Goal: Information Seeking & Learning: Find specific fact

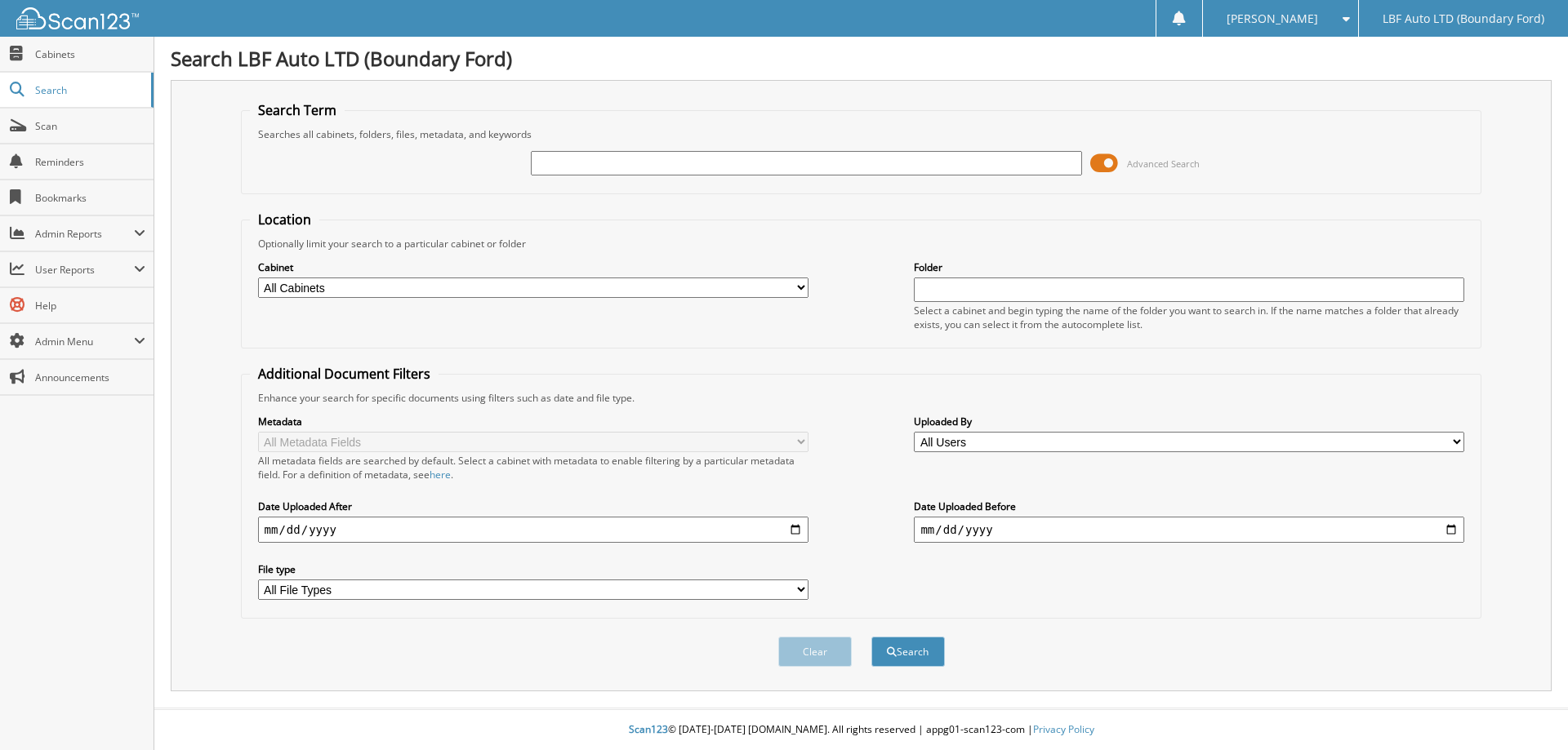
click at [1151, 289] on input "text" at bounding box center [1189, 289] width 550 height 24
type input "40217"
click at [871, 637] on button "Search" at bounding box center [908, 652] width 73 height 30
drag, startPoint x: 987, startPoint y: 288, endPoint x: 651, endPoint y: 310, distance: 336.7
click at [692, 310] on div "Cabinet All Cabinets A/R 2025 BANK STATEMENT 2025 CREDIT CARD 2025 DEPRECIATION…" at bounding box center [861, 296] width 1223 height 89
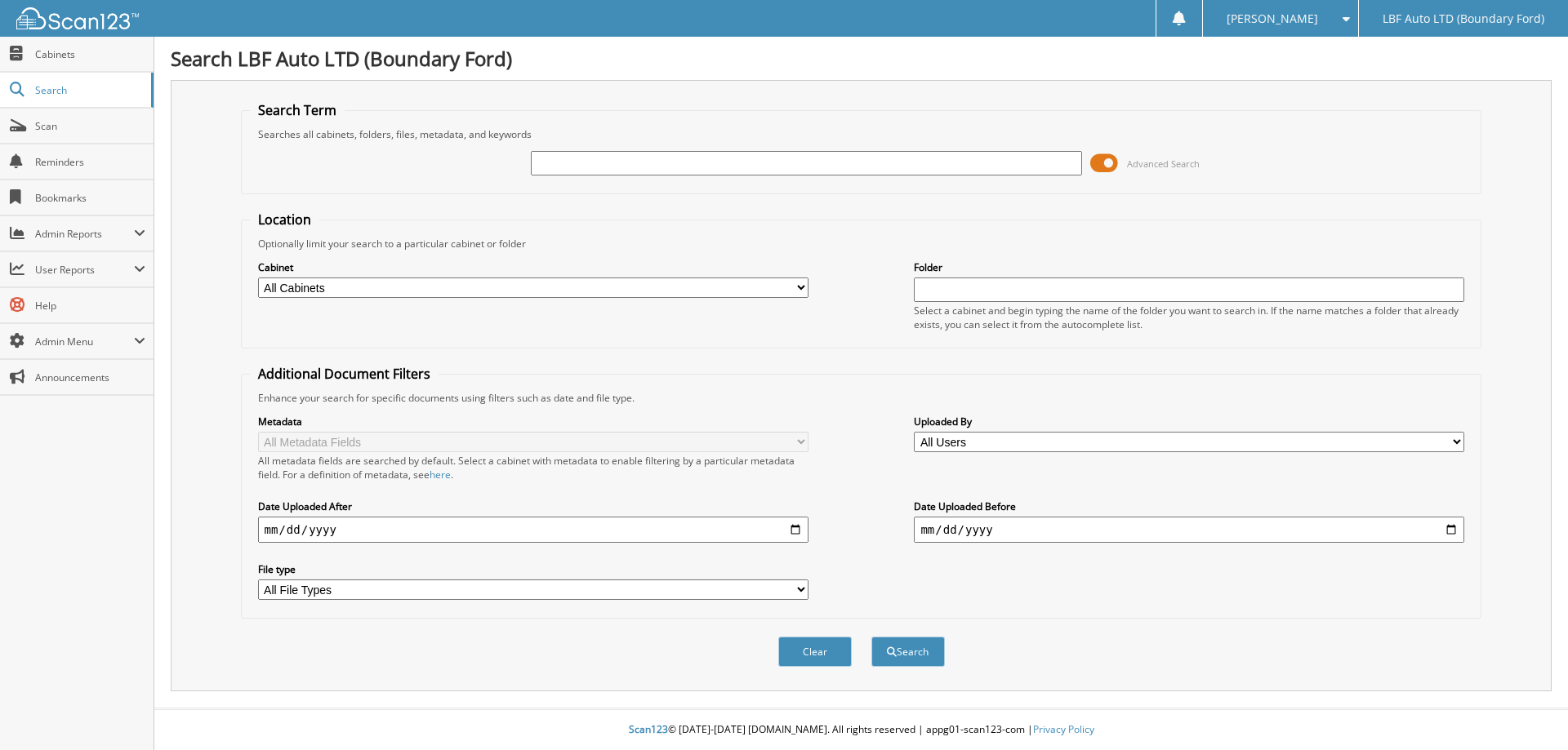
click at [641, 165] on input "text" at bounding box center [806, 162] width 550 height 24
type input "40217"
click at [871, 637] on button "Search" at bounding box center [908, 652] width 73 height 30
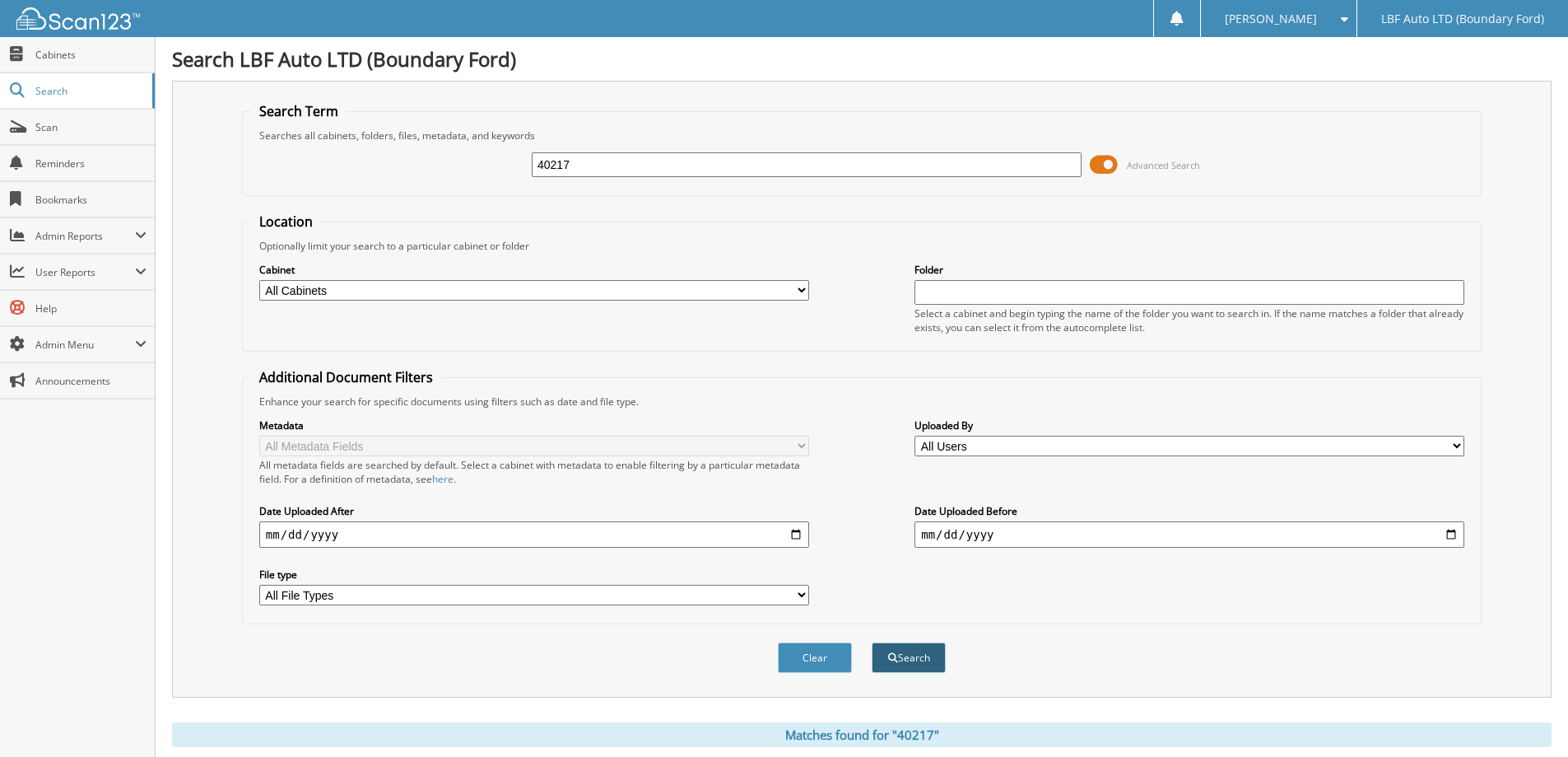
click at [928, 659] on button "Search" at bounding box center [909, 658] width 74 height 31
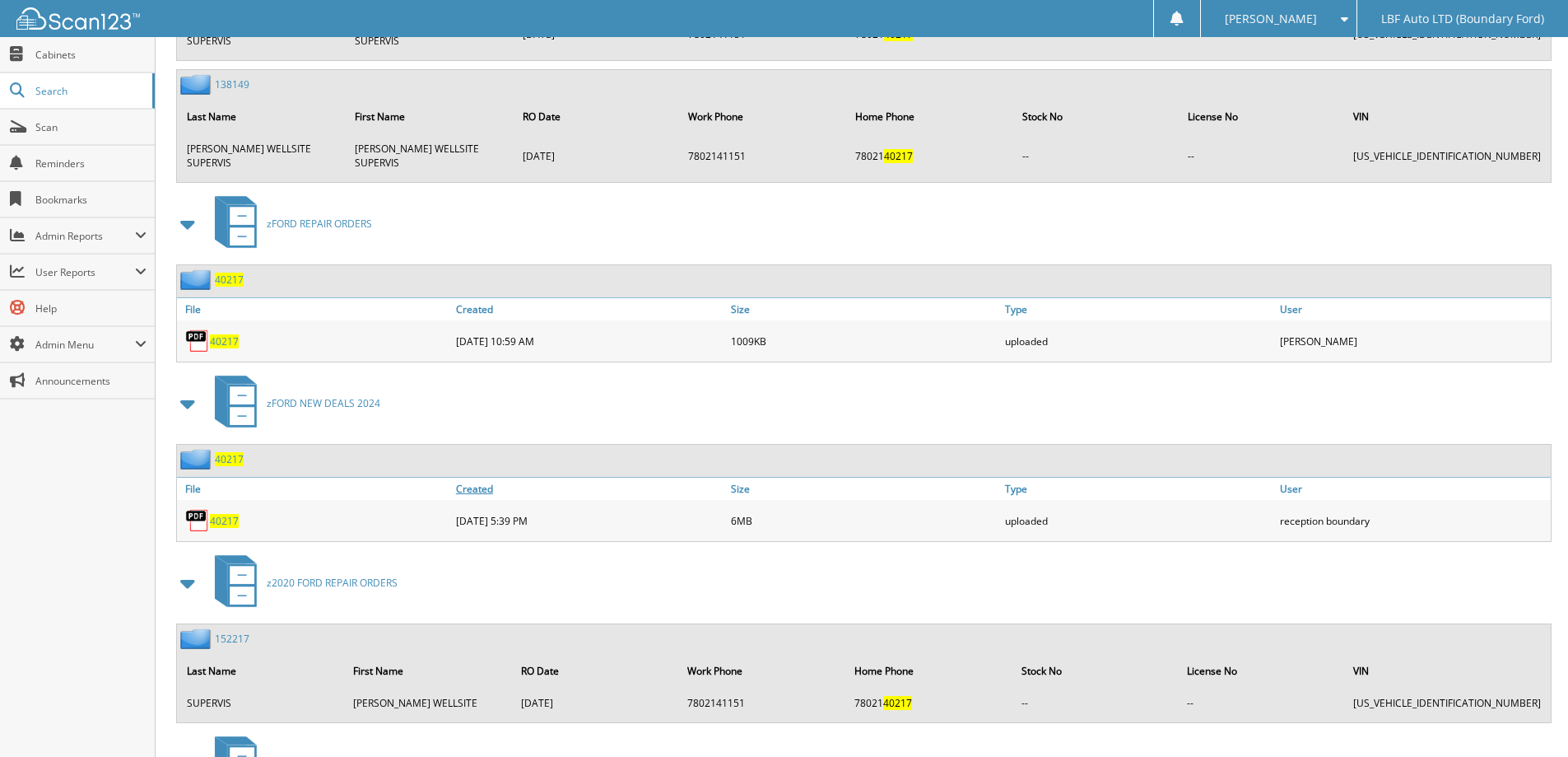
scroll to position [1977, 0]
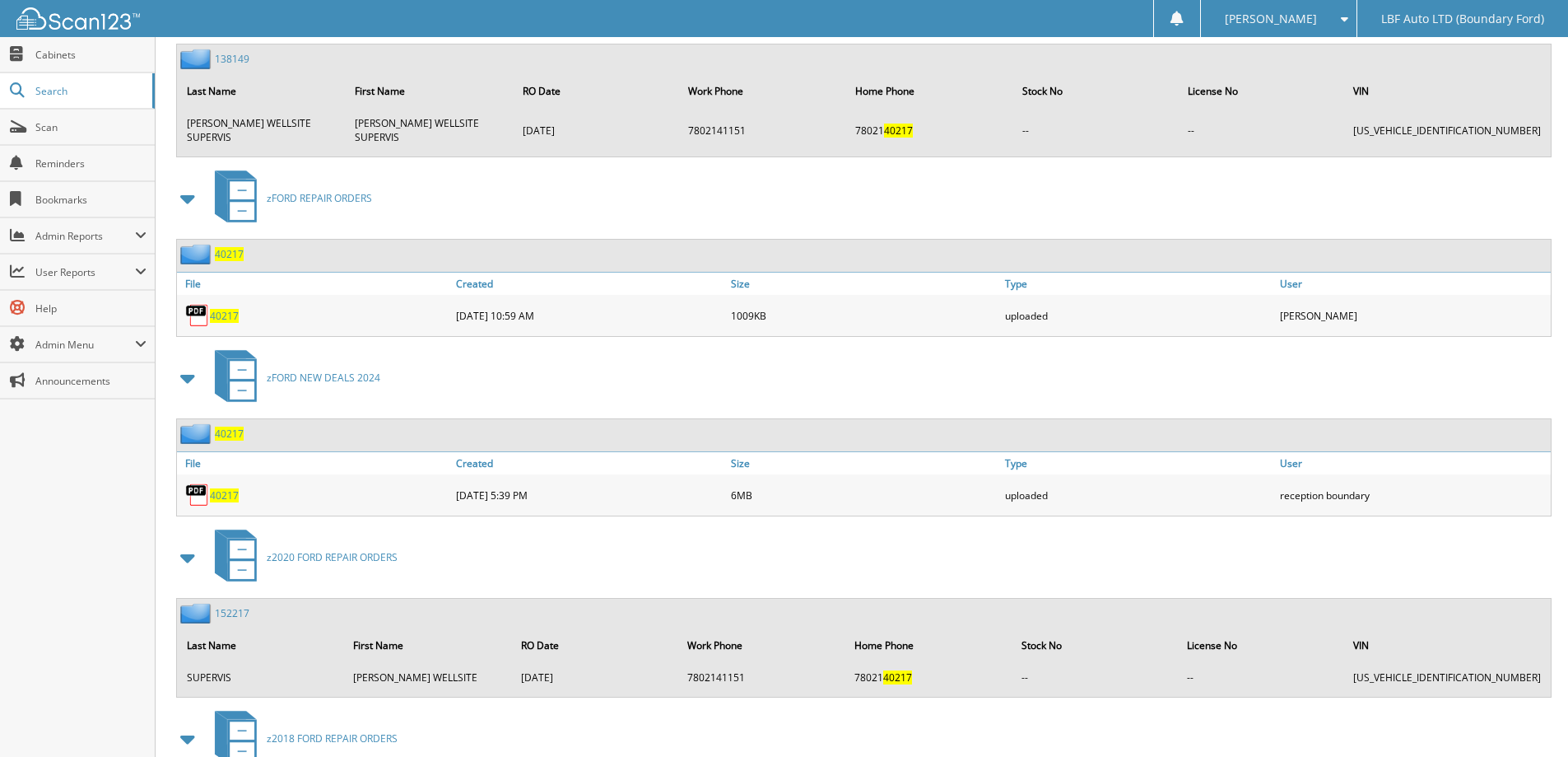
click at [213, 496] on span "40217" at bounding box center [224, 496] width 29 height 14
